Goal: Task Accomplishment & Management: Manage account settings

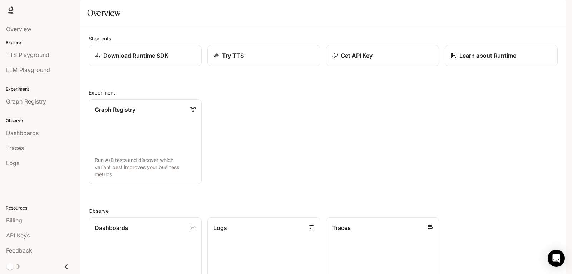
click at [553, 13] on img "button" at bounding box center [556, 10] width 10 height 10
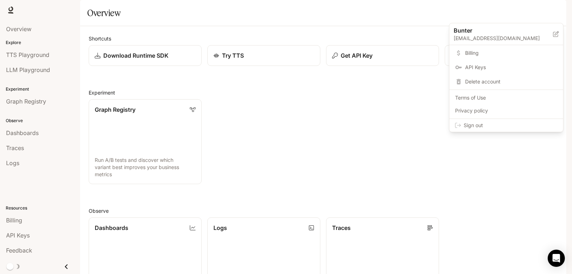
click at [470, 48] on link "Billing" at bounding box center [506, 52] width 111 height 13
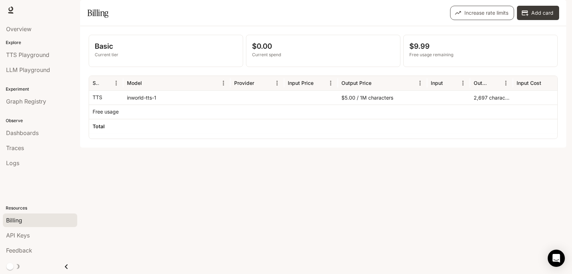
click at [474, 20] on button "Increase rate limits" at bounding box center [482, 13] width 64 height 14
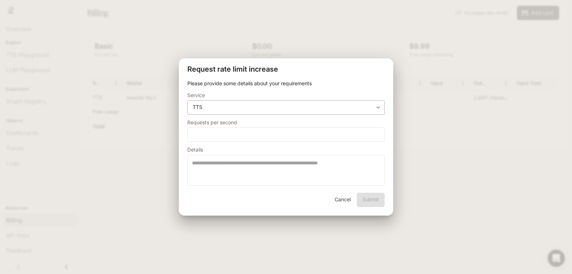
click at [308, 105] on body "**********" at bounding box center [286, 137] width 572 height 274
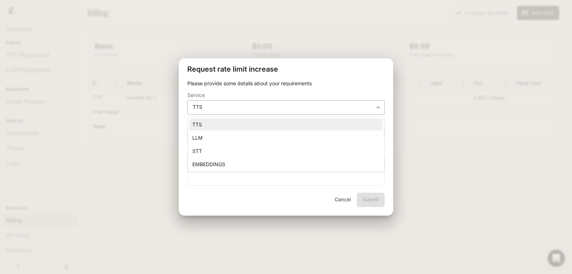
click at [308, 105] on div at bounding box center [286, 137] width 572 height 274
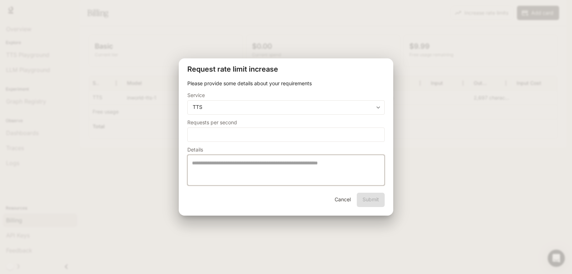
click at [229, 161] on textarea at bounding box center [286, 169] width 188 height 21
drag, startPoint x: 229, startPoint y: 162, endPoint x: 398, endPoint y: 183, distance: 171.1
click at [288, 167] on textarea at bounding box center [286, 169] width 188 height 21
click at [325, 172] on textarea at bounding box center [286, 169] width 188 height 21
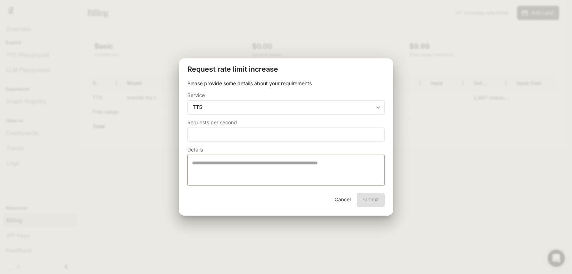
click at [325, 172] on textarea at bounding box center [286, 169] width 188 height 21
click at [279, 161] on textarea at bounding box center [286, 169] width 188 height 21
click at [349, 165] on textarea at bounding box center [286, 169] width 188 height 21
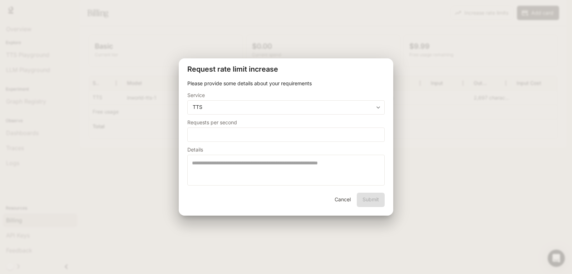
click at [340, 200] on button "Cancel" at bounding box center [342, 199] width 23 height 14
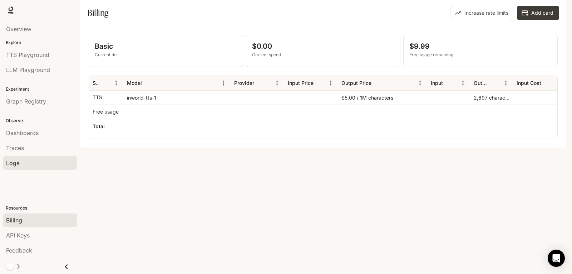
click at [32, 167] on div "Logs" at bounding box center [40, 162] width 68 height 9
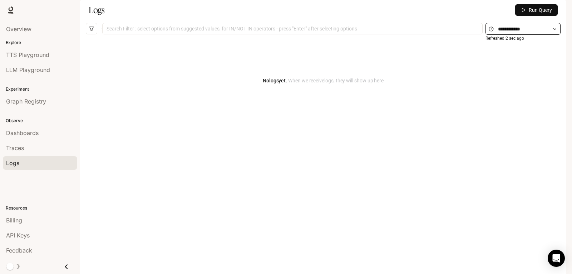
click at [550, 35] on span at bounding box center [523, 29] width 75 height 12
click at [533, 33] on input "text" at bounding box center [523, 29] width 50 height 8
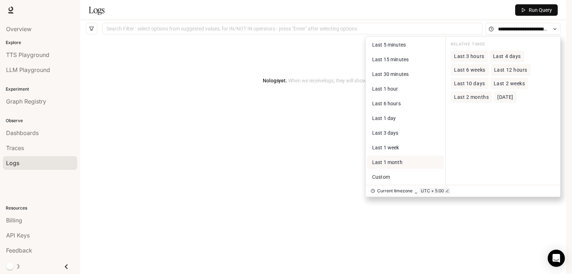
click at [402, 165] on span "Last 1 month" at bounding box center [387, 162] width 30 height 6
